Goal: Transaction & Acquisition: Purchase product/service

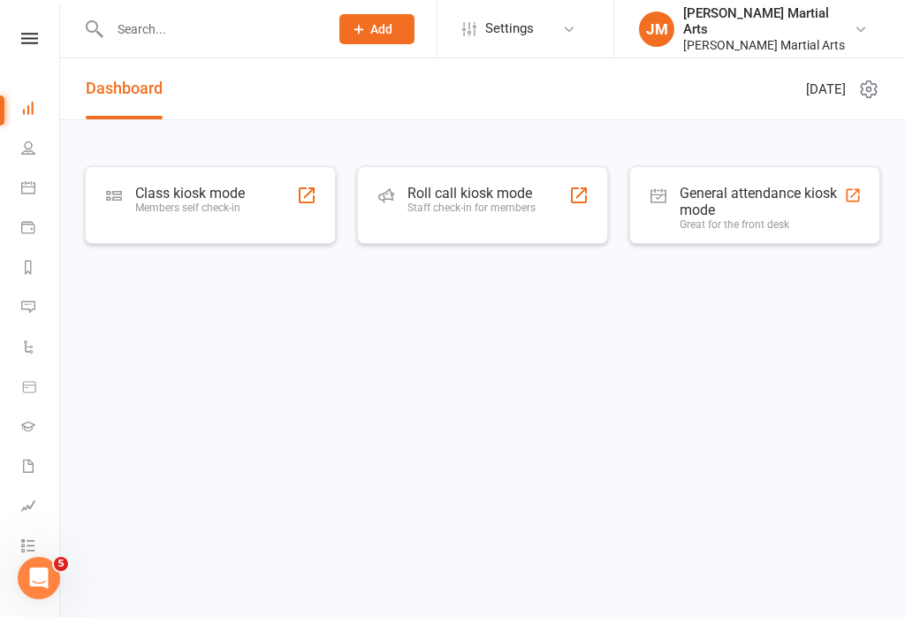
click at [756, 207] on div "General attendance kiosk mode" at bounding box center [762, 202] width 164 height 34
click at [205, 226] on div "Class kiosk mode Members self check-in" at bounding box center [190, 208] width 110 height 46
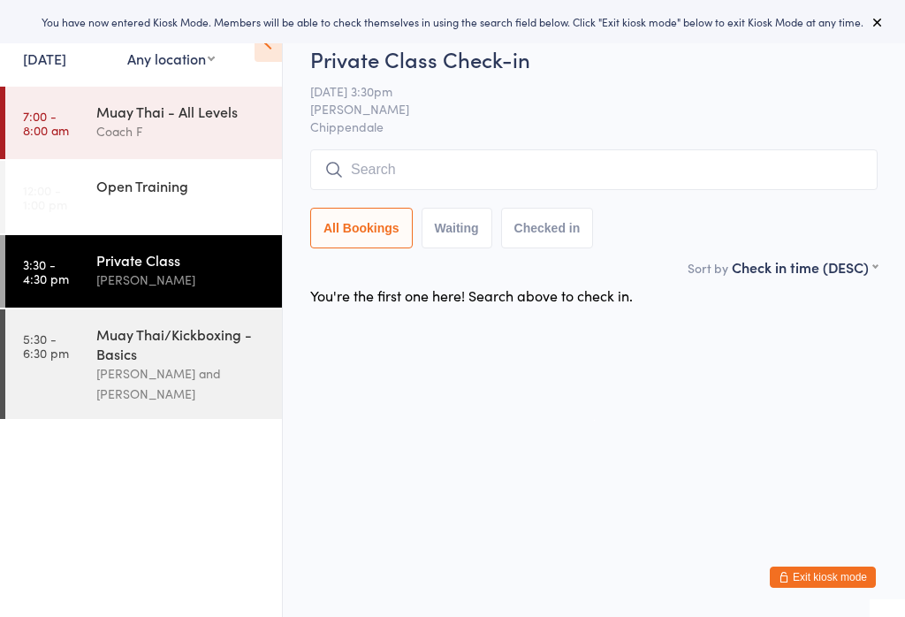
click at [403, 162] on input "search" at bounding box center [593, 169] width 567 height 41
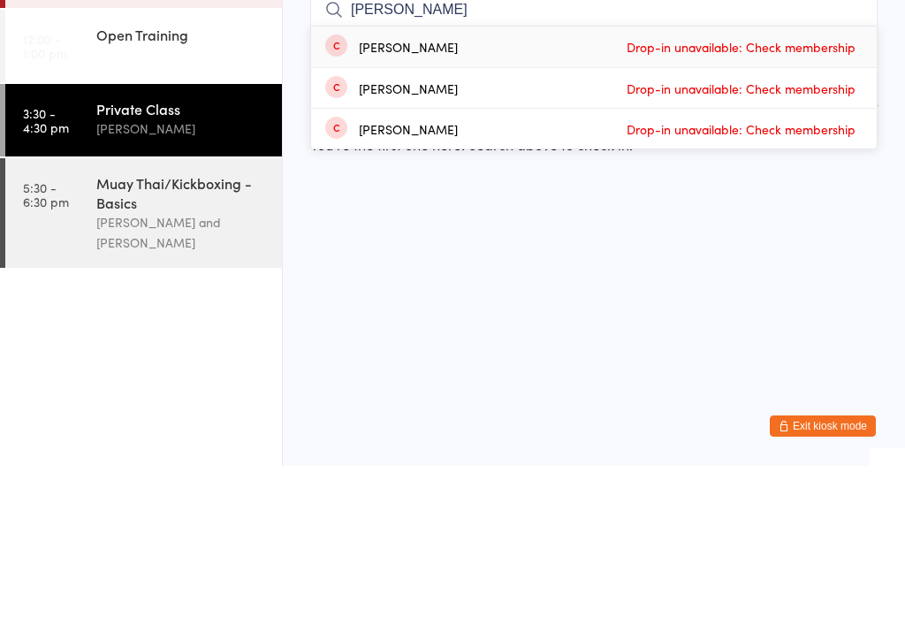
type input "[PERSON_NAME]"
click at [406, 191] on div "[PERSON_NAME]" at bounding box center [408, 198] width 99 height 14
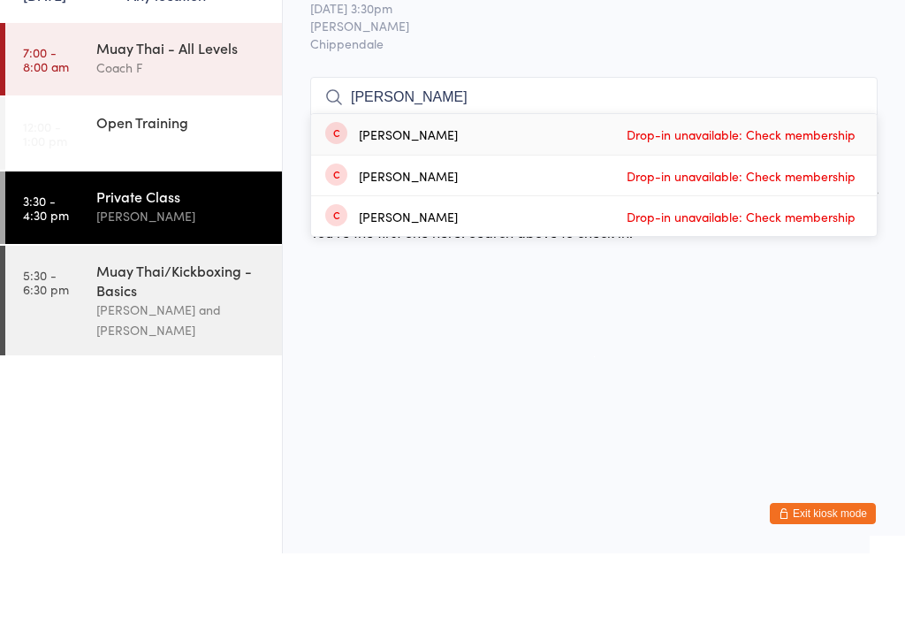
type input "[PERSON_NAME]"
click at [693, 185] on span "Drop-in unavailable: Check membership" at bounding box center [741, 198] width 238 height 27
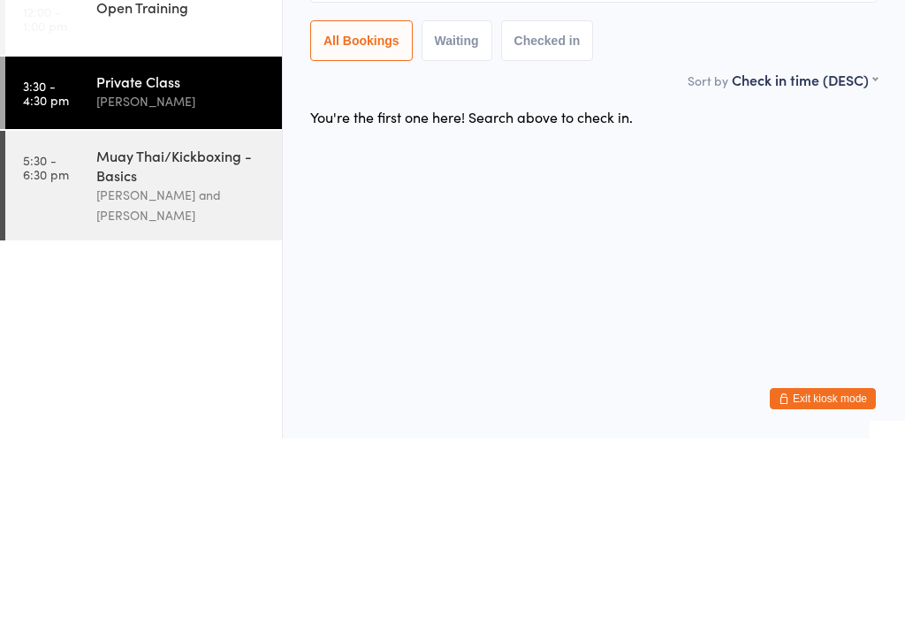
click at [109, 324] on div "Muay Thai/Kickboxing - Basics" at bounding box center [181, 343] width 171 height 39
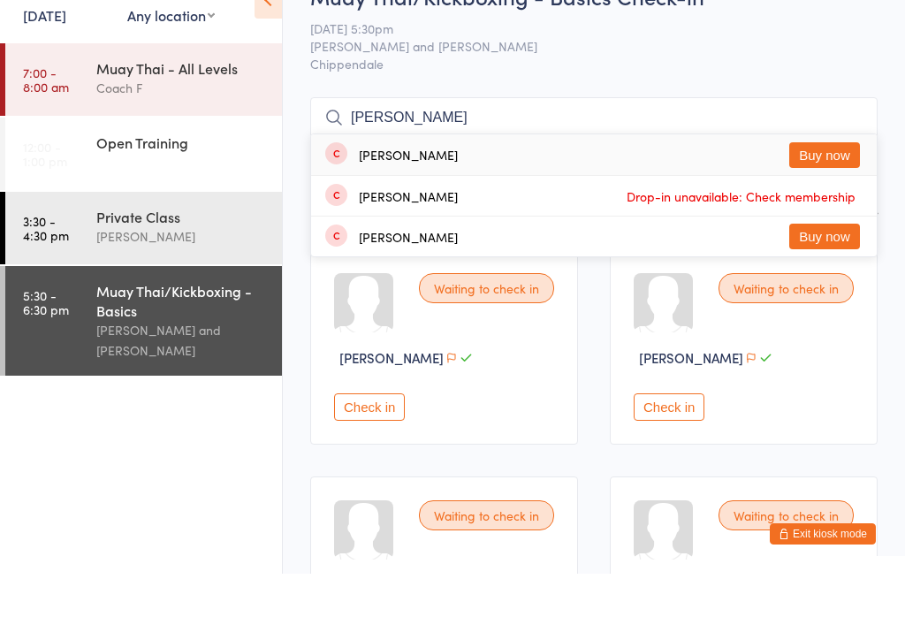
type input "[PERSON_NAME]"
click at [820, 186] on button "Buy now" at bounding box center [824, 199] width 71 height 26
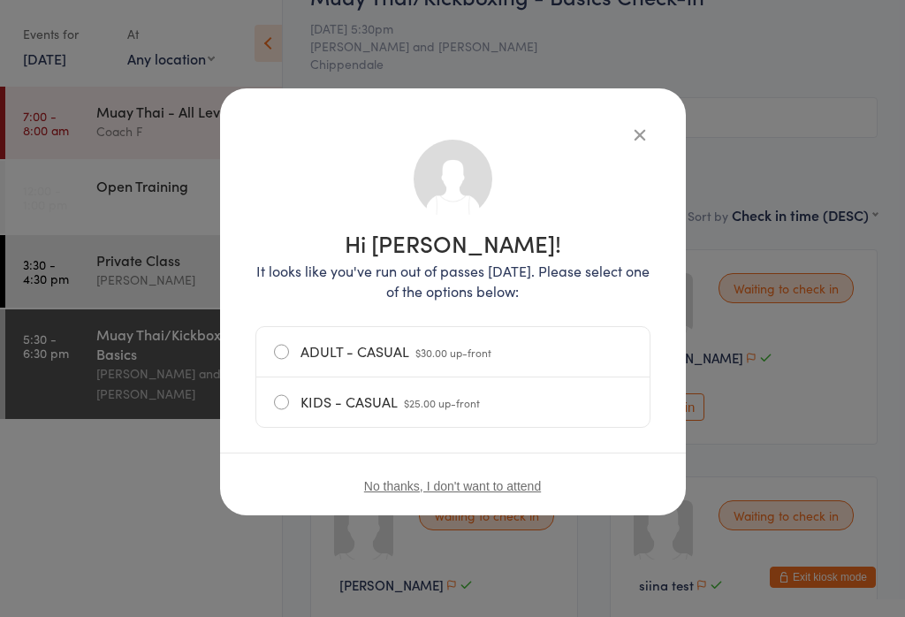
click at [281, 340] on label "ADULT - CASUAL $30.00 up-front" at bounding box center [453, 351] width 358 height 49
click at [0, 0] on input "ADULT - CASUAL $30.00 up-front" at bounding box center [0, 0] width 0 height 0
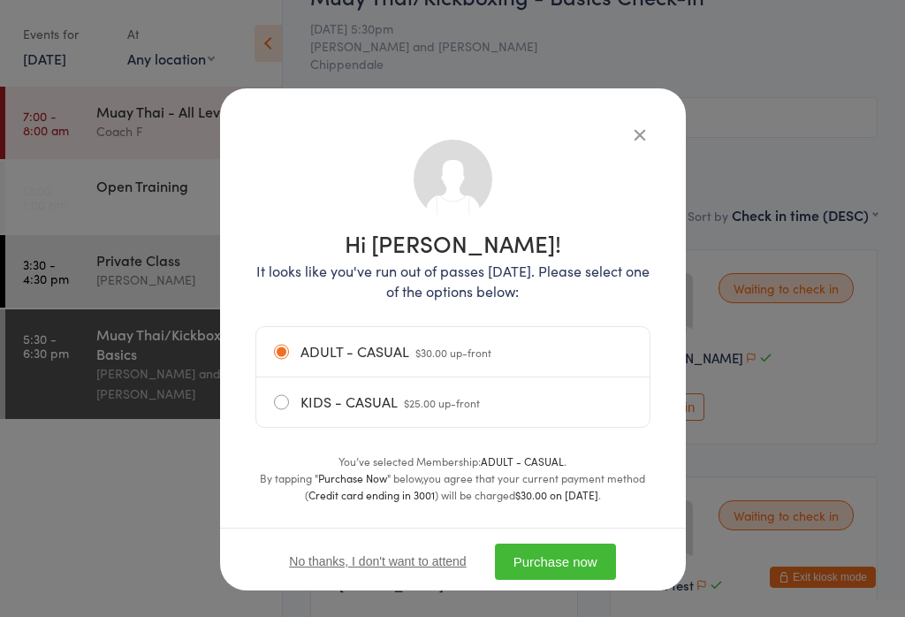
click at [573, 567] on button "Purchase now" at bounding box center [555, 562] width 121 height 36
